Goal: Task Accomplishment & Management: Use online tool/utility

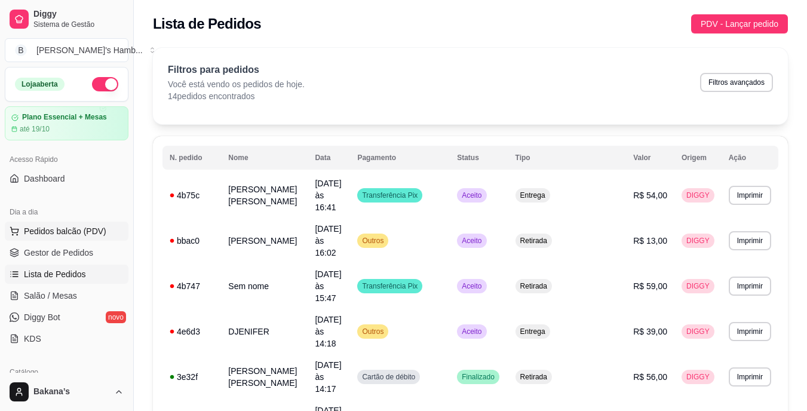
click at [113, 238] on button "Pedidos balcão (PDV)" at bounding box center [67, 230] width 124 height 19
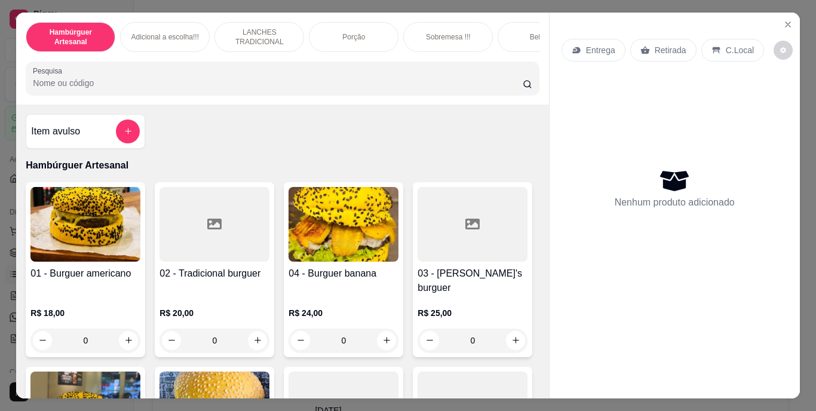
click at [226, 83] on input "Pesquisa" at bounding box center [278, 83] width 490 height 12
click at [118, 137] on button "add-separate-item" at bounding box center [127, 130] width 23 height 23
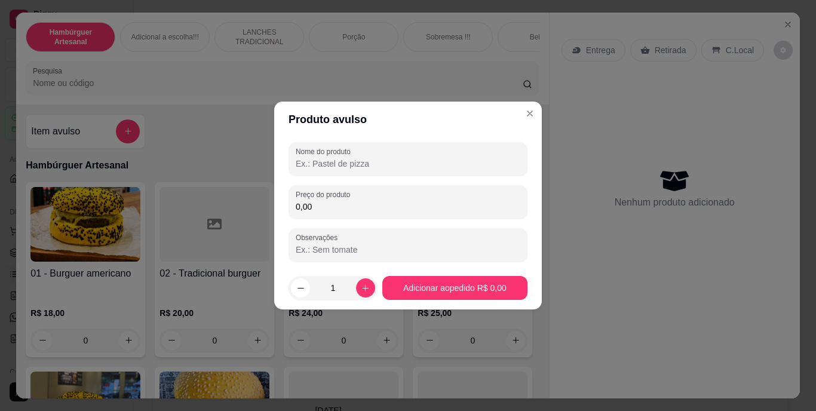
click at [385, 159] on input "Nome do produto" at bounding box center [408, 164] width 224 height 12
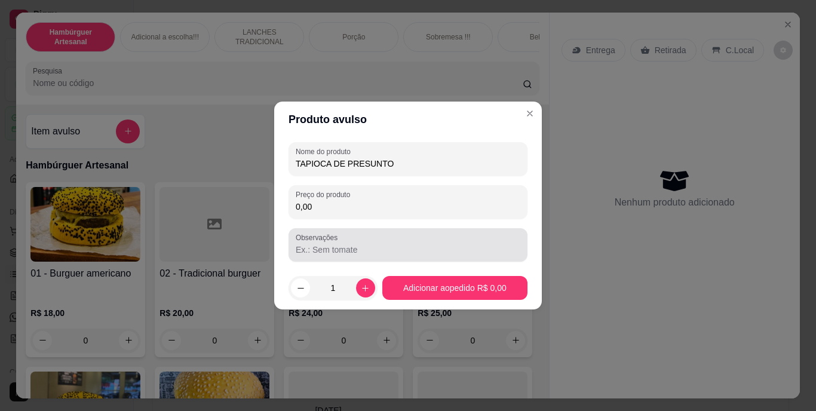
type input "TAPIOCA DE PRESUNTO"
click at [389, 242] on div at bounding box center [408, 245] width 224 height 24
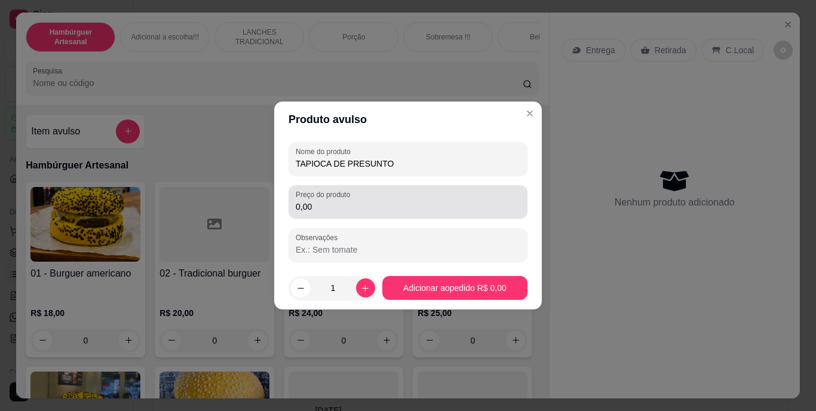
click at [362, 213] on div "0,00" at bounding box center [408, 202] width 224 height 24
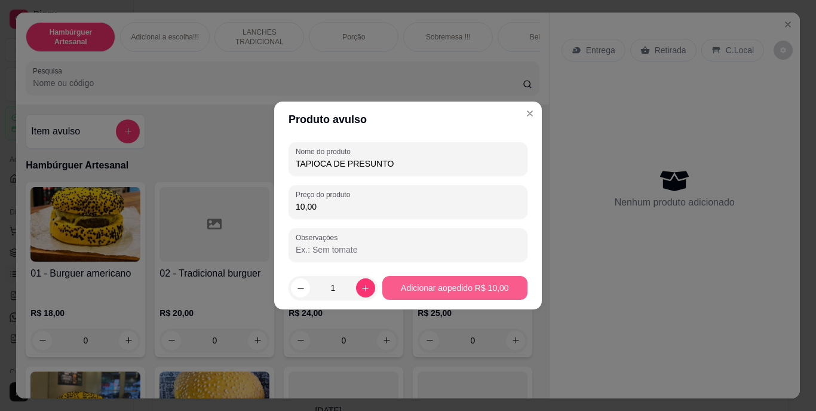
type input "10,00"
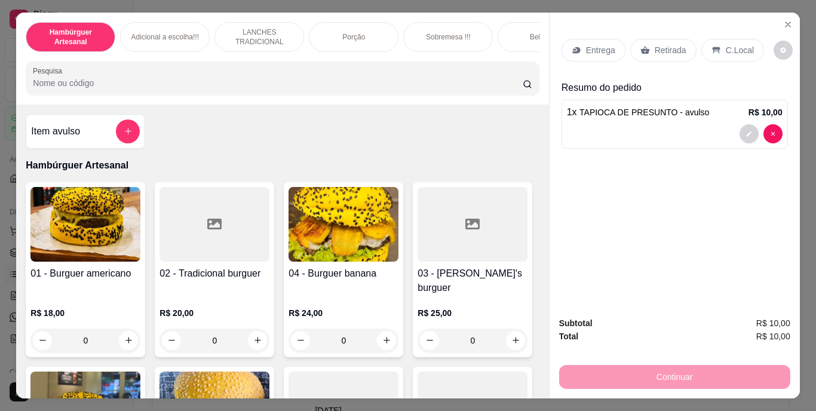
click at [649, 33] on div "Entrega Retirada C.Local" at bounding box center [674, 50] width 226 height 42
click at [654, 45] on p "Retirada" at bounding box center [670, 50] width 32 height 12
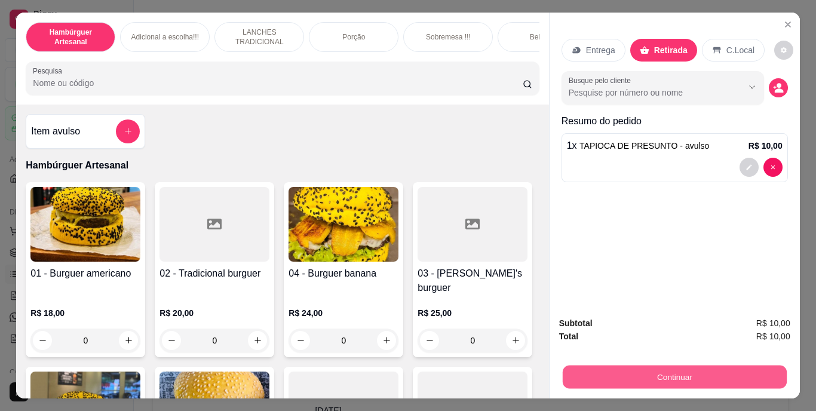
click at [701, 375] on button "Continuar" at bounding box center [674, 376] width 224 height 23
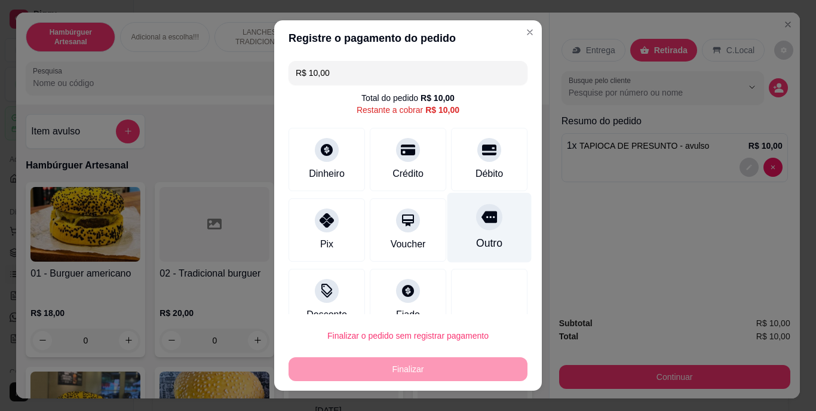
click at [479, 240] on div "Outro" at bounding box center [489, 244] width 26 height 16
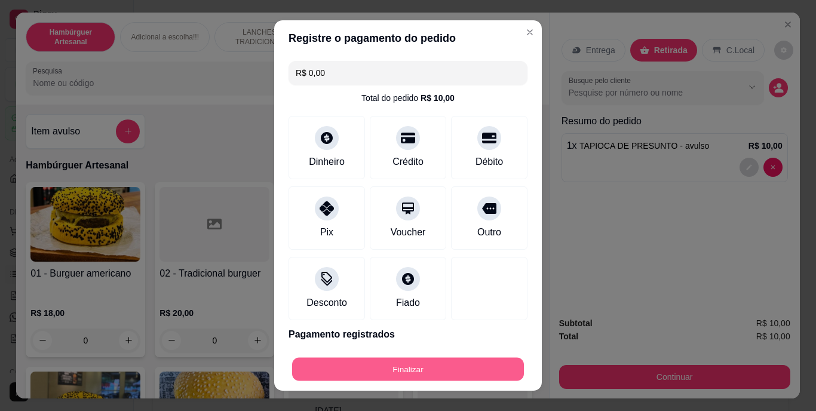
click at [435, 375] on button "Finalizar" at bounding box center [408, 368] width 232 height 23
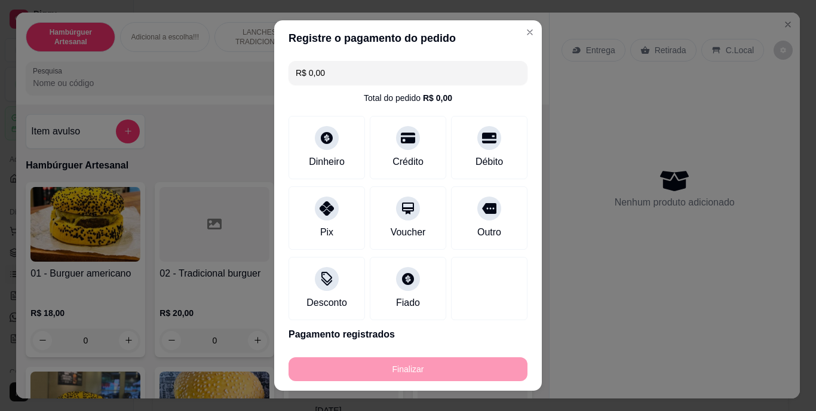
type input "-R$ 10,00"
